Goal: Task Accomplishment & Management: Complete application form

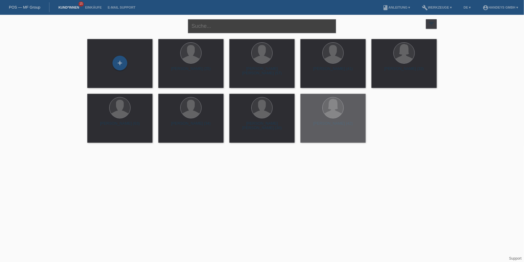
click at [219, 26] on input "text" at bounding box center [262, 26] width 148 height 14
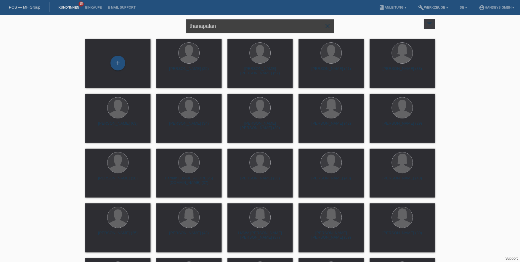
type input "thanapalan"
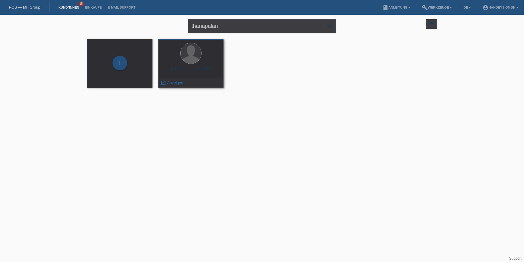
click at [176, 84] on span "Anzeigen" at bounding box center [175, 83] width 16 height 4
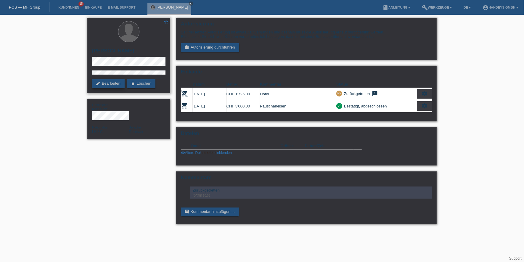
click at [110, 85] on link "edit Bearbeiten" at bounding box center [108, 83] width 33 height 9
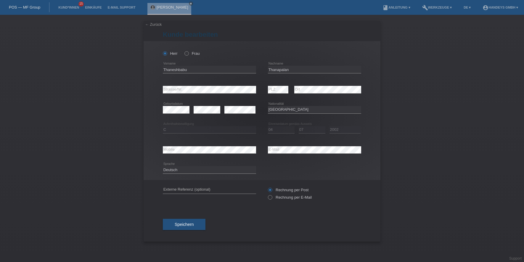
select select "LK"
select select "C"
select select "04"
select select "07"
select select "2002"
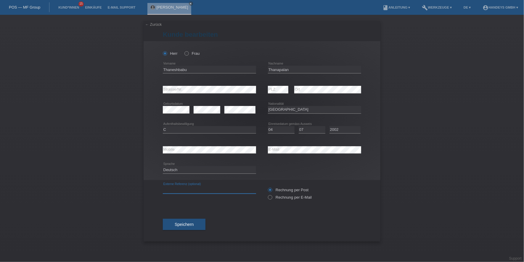
click at [195, 190] on input "text" at bounding box center [209, 189] width 93 height 7
type input "DERYA"
click at [178, 214] on div "Speichern" at bounding box center [262, 224] width 198 height 34
click at [176, 218] on div "Speichern" at bounding box center [262, 224] width 198 height 34
click at [184, 222] on span "Speichern" at bounding box center [184, 224] width 19 height 5
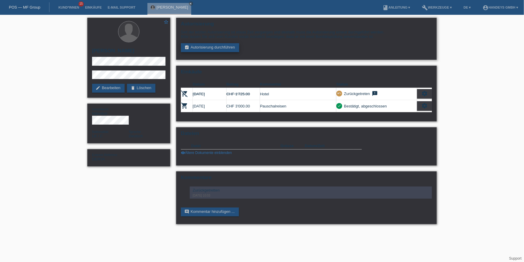
click at [204, 47] on link "assignment_turned_in Autorisierung durchführen" at bounding box center [210, 47] width 58 height 9
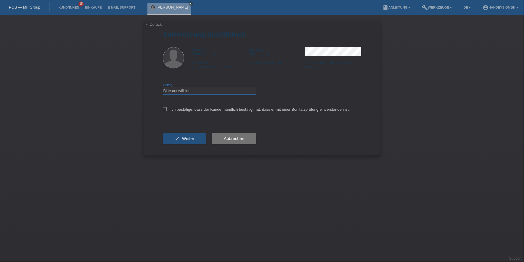
click at [203, 92] on select "Bitte auswählen CHF 1.00 - CHF 499.00 CHF 500.00 - CHF 1'999.00 CHF 2'000.00 - …" at bounding box center [209, 90] width 93 height 7
select select "3"
click at [163, 87] on select "Bitte auswählen CHF 1.00 - CHF 499.00 CHF 500.00 - CHF 1'999.00 CHF 2'000.00 - …" at bounding box center [209, 90] width 93 height 7
click at [199, 104] on div "Ich bestätige, dass der Kunde mündlich bestätigt hat, dass er mit einer Bonität…" at bounding box center [262, 111] width 198 height 20
click at [198, 110] on label "Ich bestätige, dass der Kunde mündlich bestätigt hat, dass er mit einer Bonität…" at bounding box center [256, 109] width 187 height 4
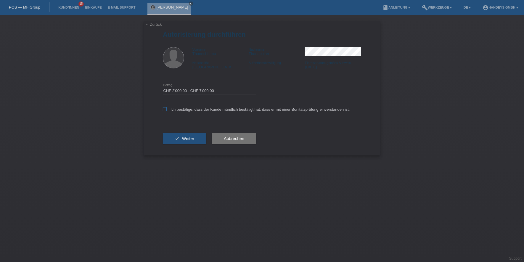
click at [167, 110] on input "Ich bestätige, dass der Kunde mündlich bestätigt hat, dass er mit einer Bonität…" at bounding box center [165, 109] width 4 height 4
checkbox input "true"
click at [188, 136] on span "Weiter" at bounding box center [188, 138] width 12 height 5
